Goal: Transaction & Acquisition: Purchase product/service

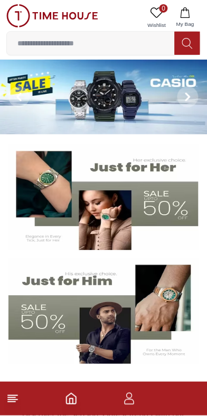
click at [135, 38] on input at bounding box center [91, 43] width 168 height 21
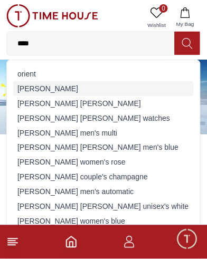
type input "****"
click at [87, 86] on div "[PERSON_NAME]" at bounding box center [103, 88] width 180 height 15
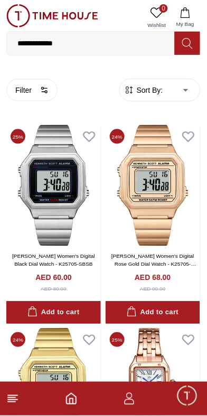
click at [127, 398] on icon "button" at bounding box center [129, 399] width 13 height 13
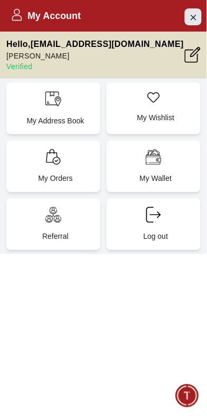
click at [194, 18] on icon "Close Account" at bounding box center [193, 17] width 8 height 13
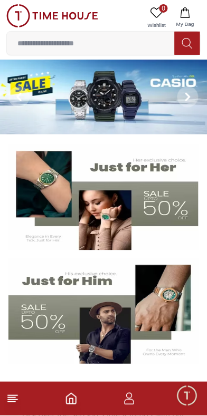
click at [16, 396] on line at bounding box center [12, 396] width 9 height 0
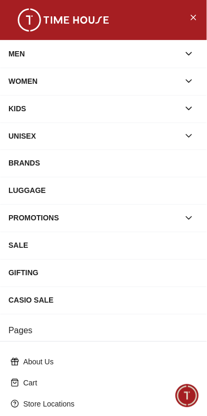
scroll to position [149, 0]
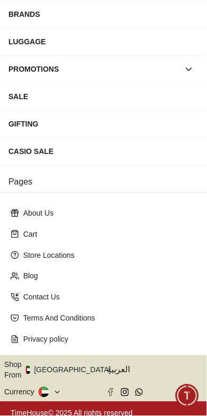
click at [116, 370] on icon "button" at bounding box center [117, 370] width 2 height 1
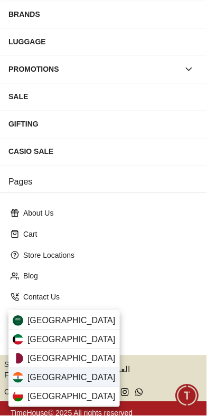
click at [65, 375] on div "[GEOGRAPHIC_DATA]" at bounding box center [63, 378] width 111 height 19
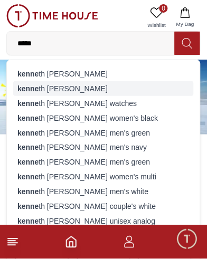
type input "*****"
click at [94, 90] on div "[PERSON_NAME] th [PERSON_NAME]" at bounding box center [103, 88] width 180 height 15
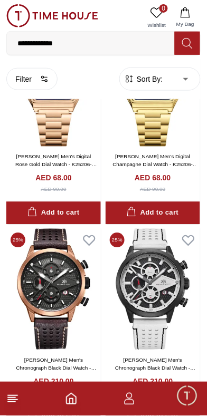
scroll to position [1809, 0]
